Goal: Information Seeking & Learning: Learn about a topic

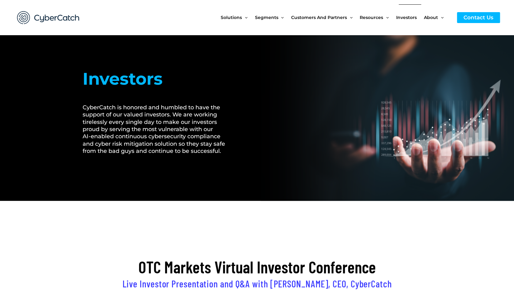
click at [405, 17] on span "Investors" at bounding box center [406, 17] width 21 height 26
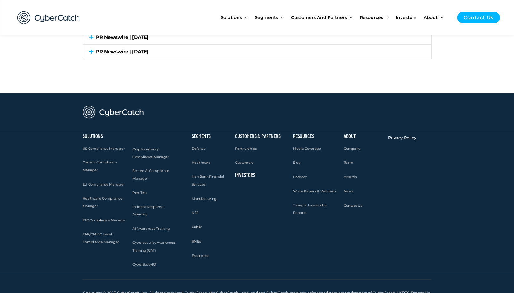
scroll to position [1934, 0]
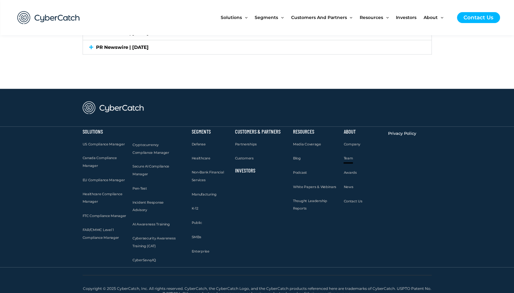
click at [346, 156] on span "Team" at bounding box center [348, 158] width 9 height 4
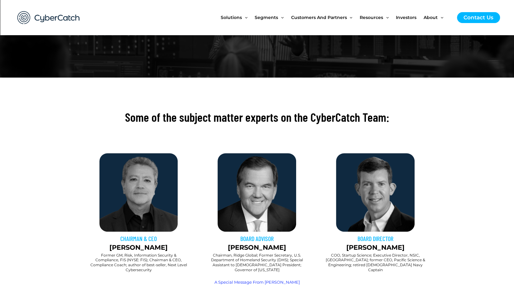
scroll to position [125, 0]
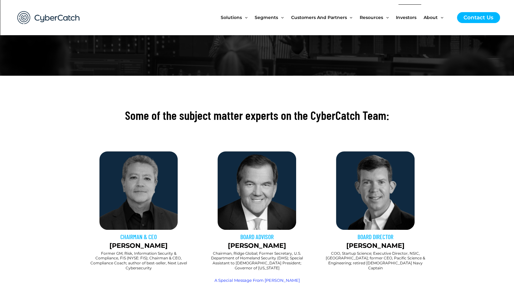
click at [402, 18] on span "Investors" at bounding box center [406, 17] width 21 height 26
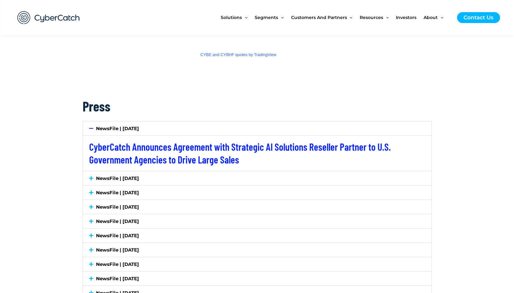
scroll to position [1060, 0]
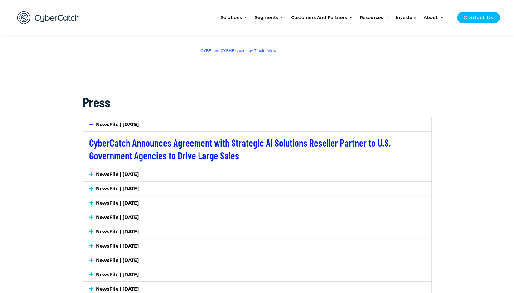
click at [90, 173] on icon at bounding box center [91, 174] width 4 height 5
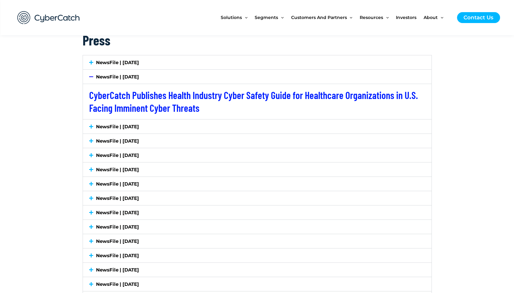
scroll to position [1123, 0]
click at [90, 126] on icon at bounding box center [91, 126] width 4 height 5
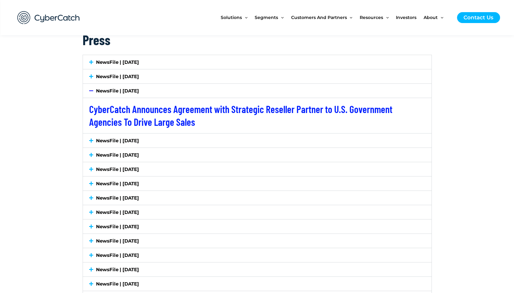
click at [91, 141] on icon at bounding box center [91, 140] width 4 height 5
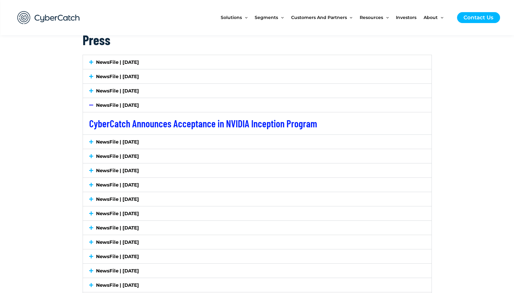
click at [91, 141] on icon at bounding box center [91, 142] width 4 height 5
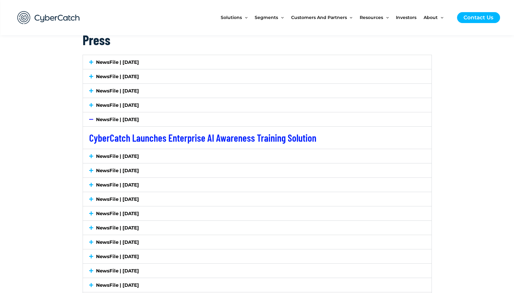
click at [91, 154] on icon at bounding box center [91, 156] width 4 height 5
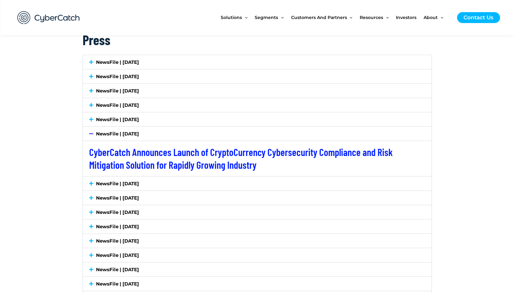
click at [88, 184] on div "NewsFile | [DATE]" at bounding box center [257, 184] width 349 height 14
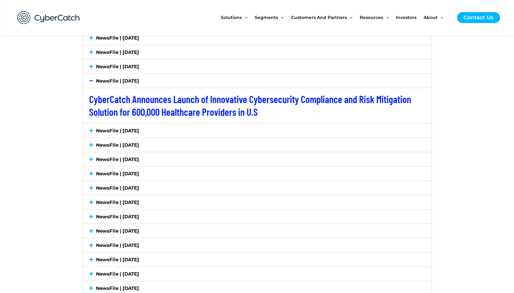
scroll to position [1216, 0]
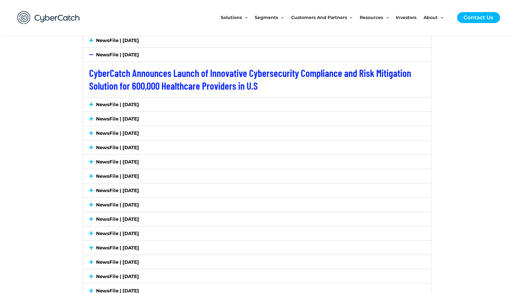
click at [91, 104] on icon at bounding box center [91, 104] width 4 height 5
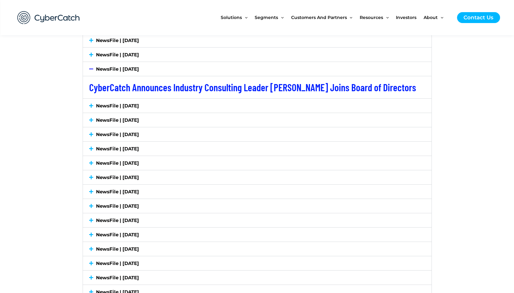
click at [91, 104] on icon at bounding box center [91, 106] width 4 height 5
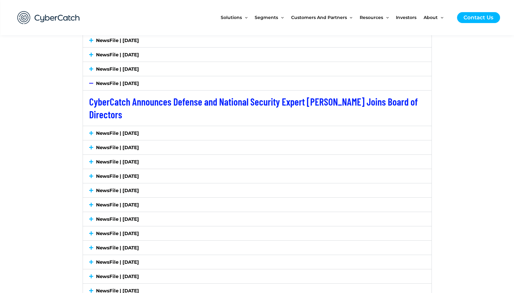
click at [90, 131] on icon at bounding box center [91, 133] width 4 height 5
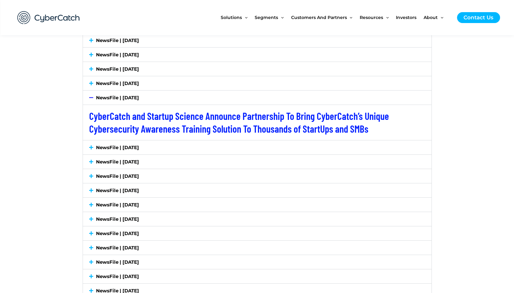
click at [90, 145] on icon at bounding box center [91, 147] width 4 height 5
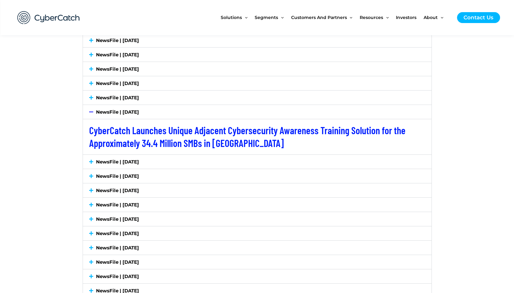
click at [90, 160] on icon at bounding box center [91, 162] width 4 height 5
